Goal: Use online tool/utility: Utilize a website feature to perform a specific function

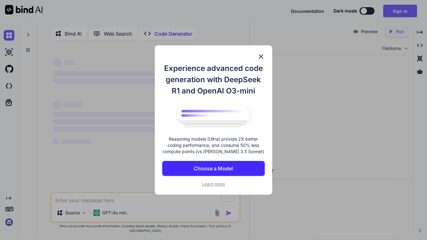
click at [239, 167] on button "Choose a Model" at bounding box center [213, 168] width 103 height 15
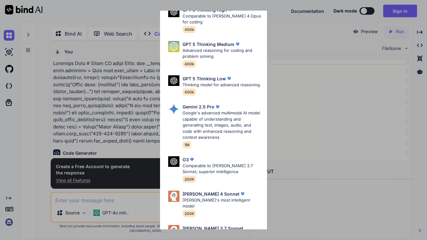
scroll to position [70, 0]
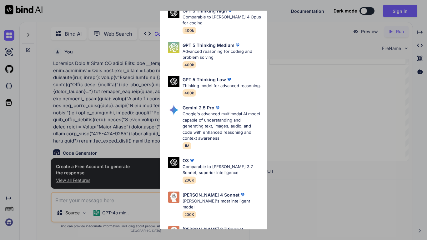
scroll to position [3, 0]
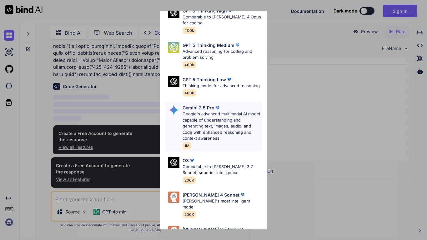
click at [203, 111] on p "Google's advanced multimodal AI model capable of understanding and generating t…" at bounding box center [222, 126] width 79 height 31
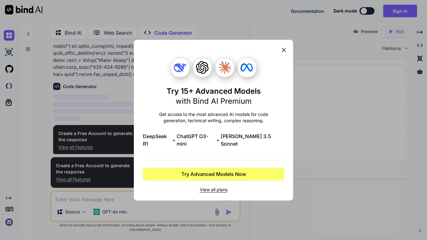
click at [287, 54] on icon at bounding box center [284, 50] width 7 height 7
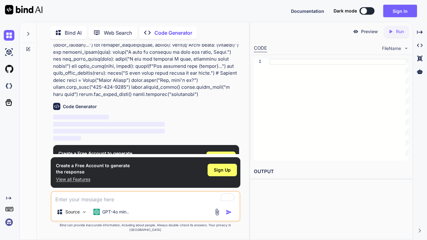
scroll to position [66, 0]
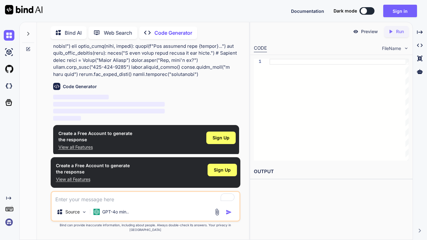
click at [177, 34] on p "Code Generator" at bounding box center [174, 33] width 38 height 8
click at [174, 29] on p "Code Generator" at bounding box center [174, 33] width 38 height 8
click at [82, 30] on div "Bind AI" at bounding box center [69, 32] width 36 height 13
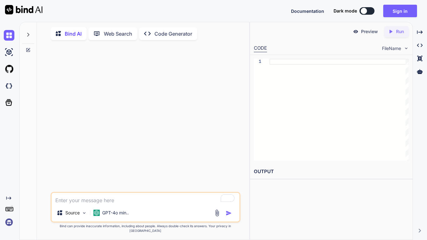
click at [178, 36] on p "Code Generator" at bounding box center [174, 34] width 38 height 8
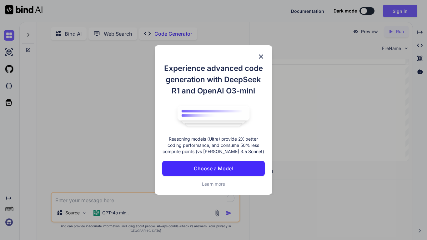
type textarea "x"
click at [231, 166] on p "Choose a Model" at bounding box center [213, 169] width 39 height 8
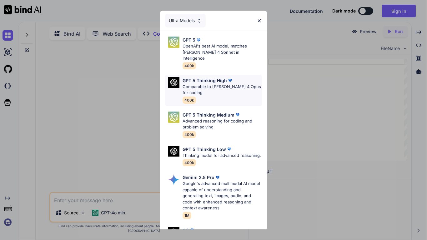
click at [233, 84] on p "Comparable to [PERSON_NAME] 4 Opus for coding" at bounding box center [222, 90] width 79 height 12
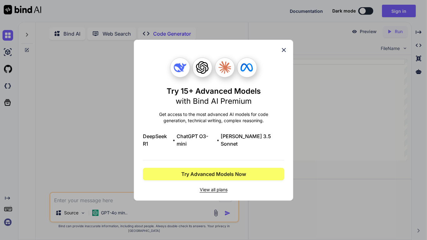
click at [217, 187] on span "View all plans" at bounding box center [213, 190] width 141 height 6
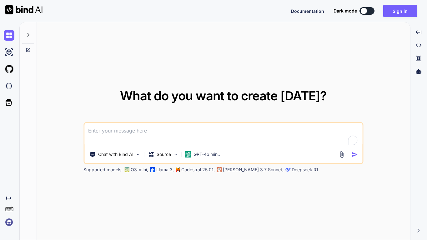
type textarea "x"
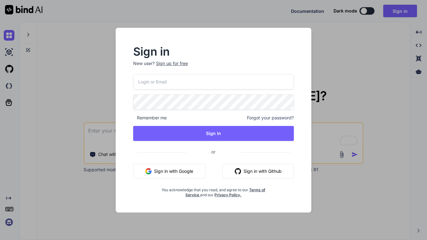
click at [363, 105] on div "Sign in New user? Sign up for free Remember me Forgot your password? Sign In or…" at bounding box center [213, 120] width 427 height 240
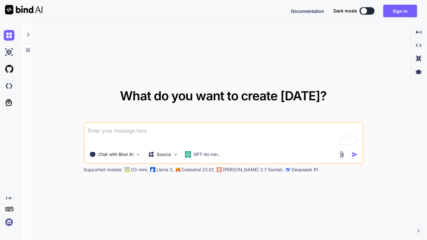
click at [256, 135] on textarea "To enrich screen reader interactions, please activate Accessibility in Grammarl…" at bounding box center [223, 134] width 278 height 23
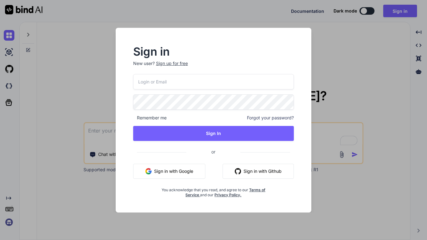
click at [184, 78] on input "email" at bounding box center [213, 81] width 161 height 15
type textarea "x"
click at [369, 78] on div "Sign in New user? Sign up for free Remember me Forgot your password? Sign In or…" at bounding box center [213, 120] width 427 height 240
